Goal: Navigation & Orientation: Understand site structure

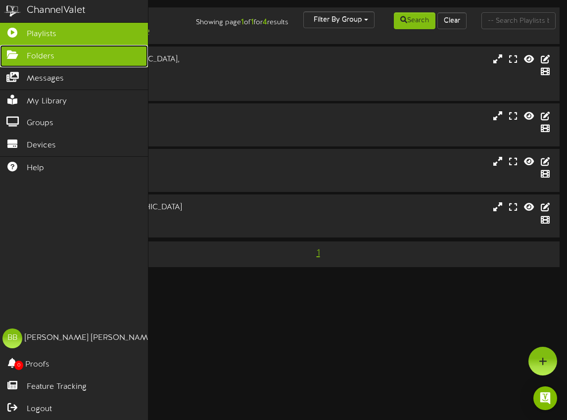
click at [50, 59] on span "Folders" at bounding box center [41, 56] width 28 height 11
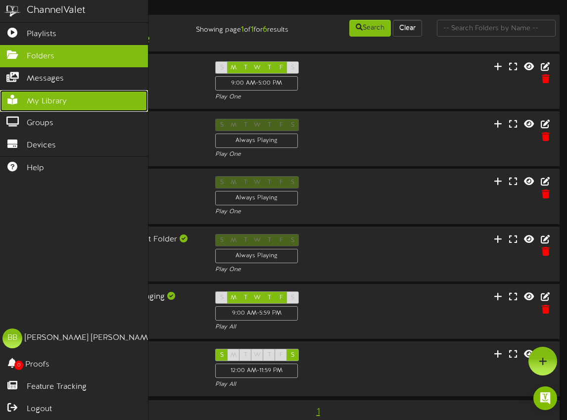
click at [56, 95] on link "My Library" at bounding box center [74, 101] width 148 height 22
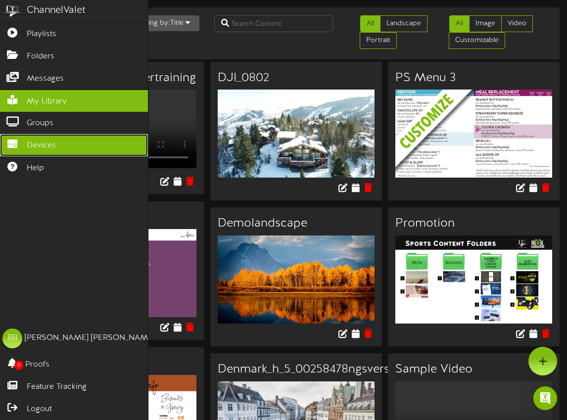
click at [53, 148] on span "Devices" at bounding box center [41, 145] width 29 height 11
